Goal: Transaction & Acquisition: Purchase product/service

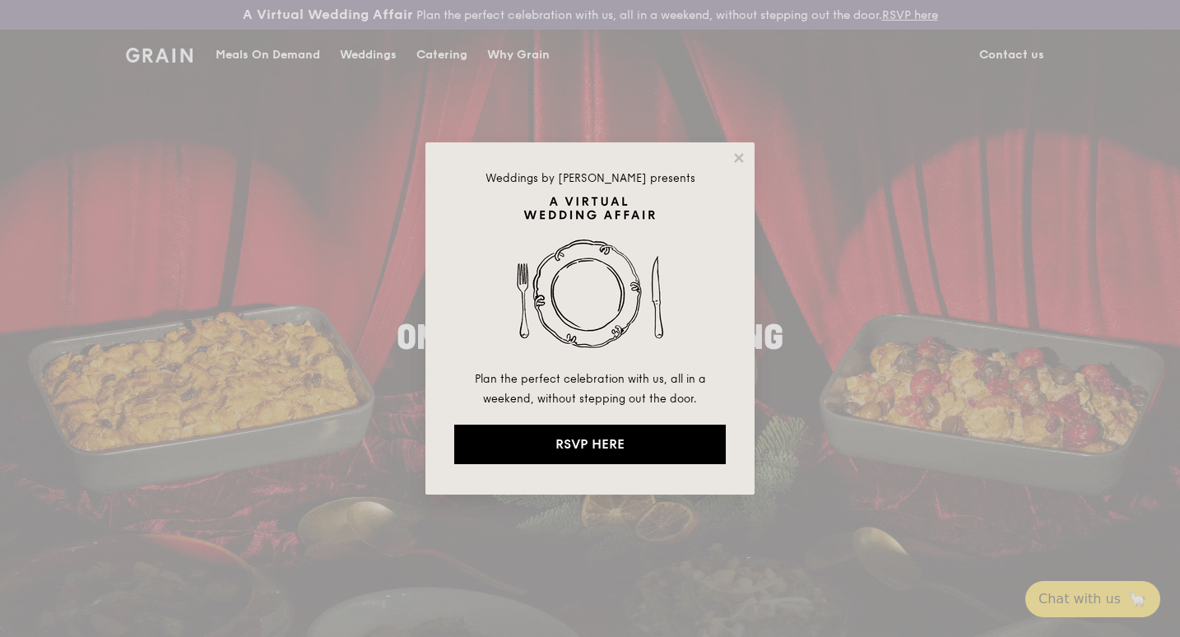
click at [740, 165] on div "Weddings by Grain presents Plan the perfect celebration with us, all in a weeke…" at bounding box center [589, 318] width 329 height 352
click at [741, 161] on icon at bounding box center [738, 157] width 9 height 9
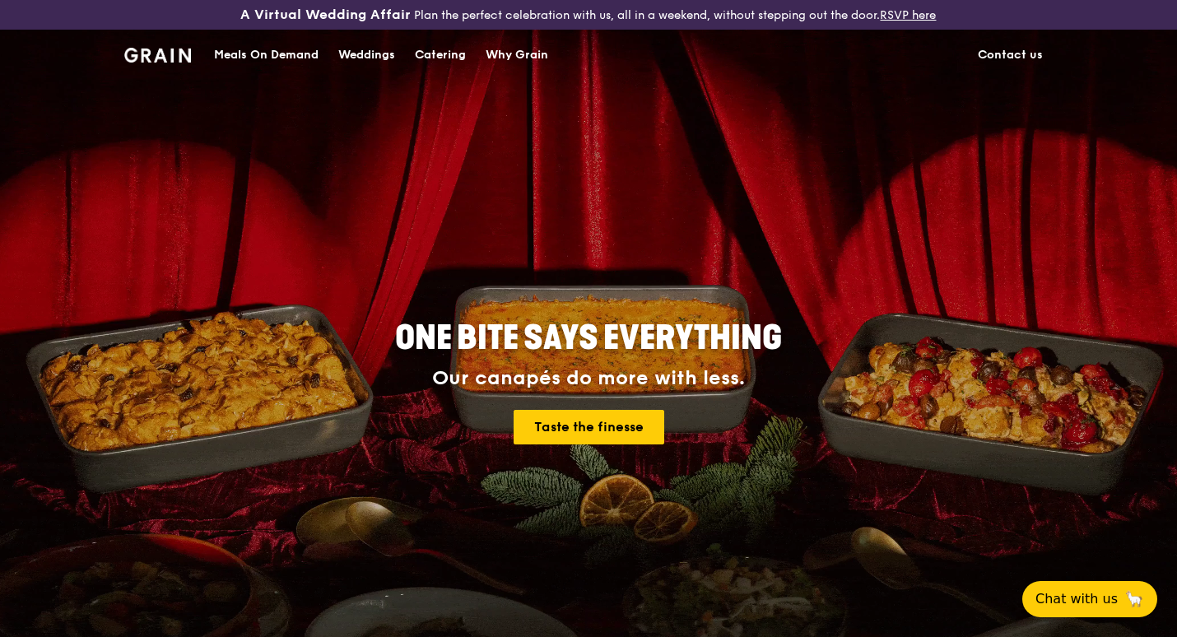
click at [434, 59] on div "Catering" at bounding box center [440, 54] width 51 height 49
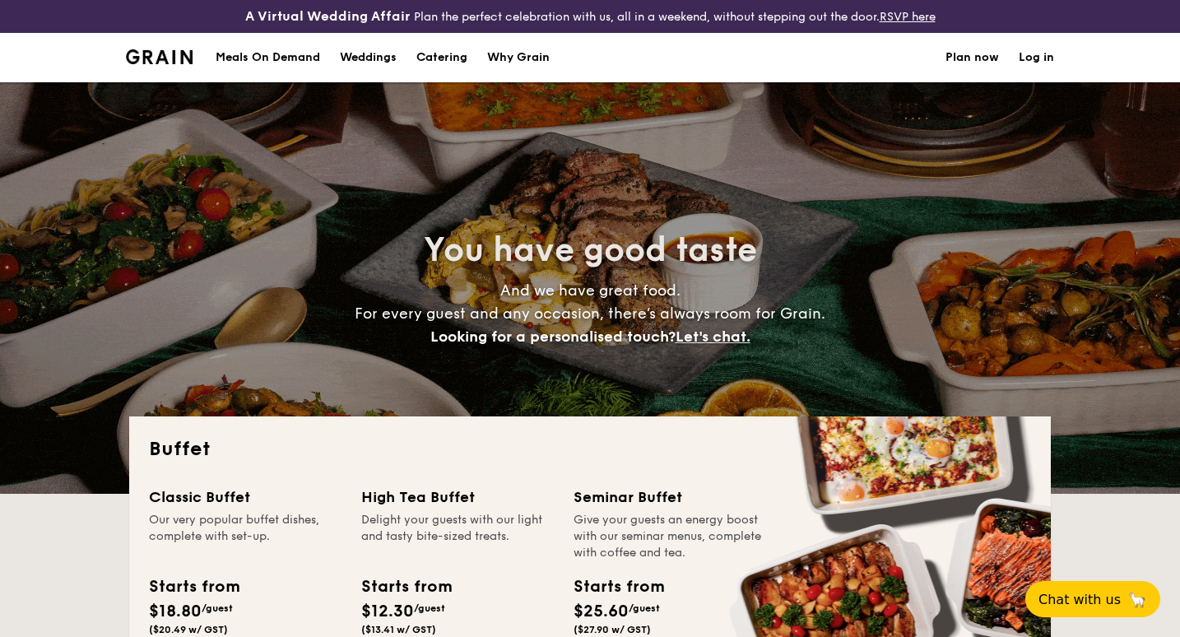
select select
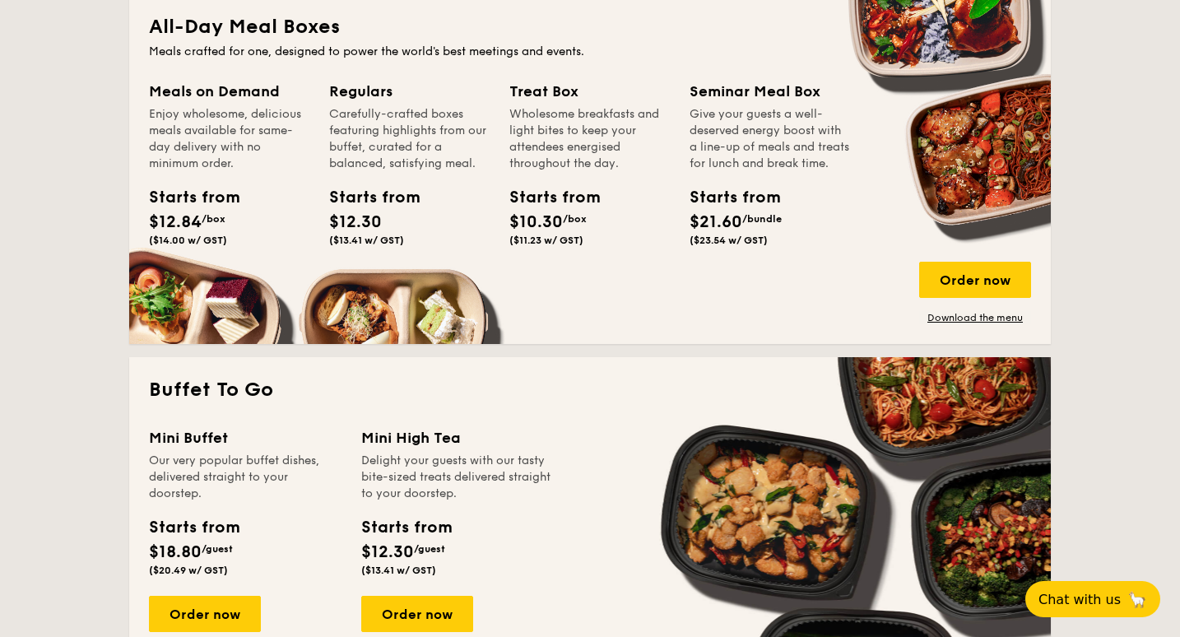
scroll to position [858, 0]
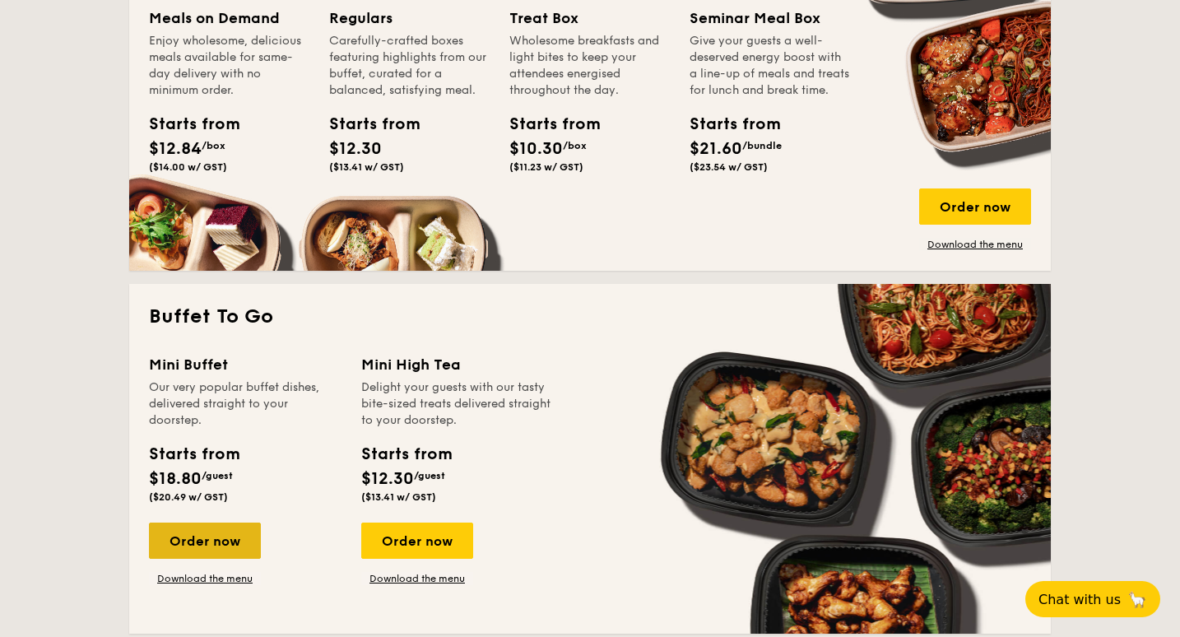
click at [225, 543] on div "Order now" at bounding box center [205, 541] width 112 height 36
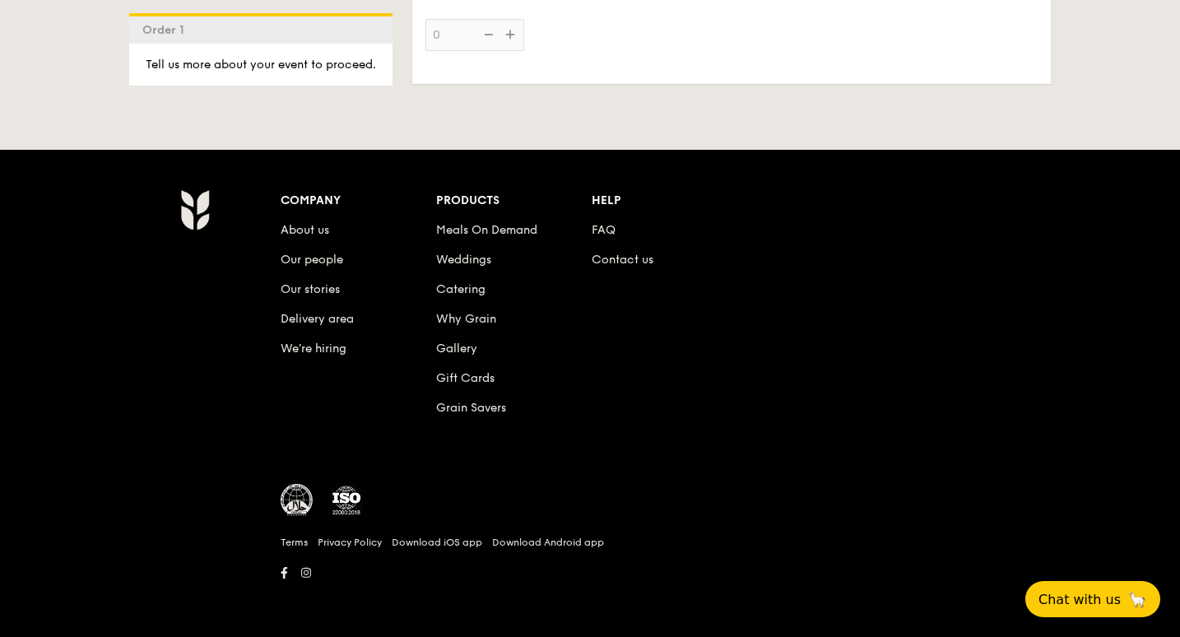
scroll to position [3592, 0]
